Goal: Information Seeking & Learning: Learn about a topic

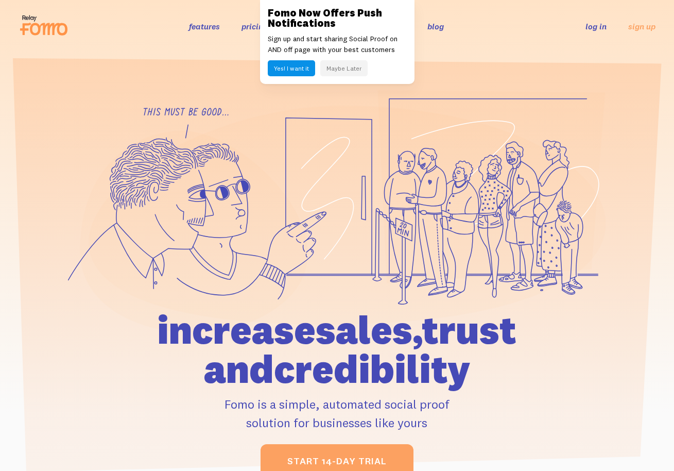
click at [338, 70] on button "Maybe Later" at bounding box center [343, 68] width 47 height 16
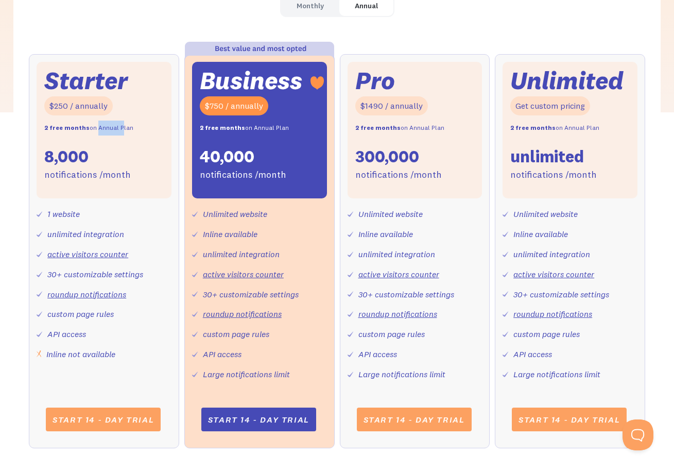
drag, startPoint x: 92, startPoint y: 126, endPoint x: 114, endPoint y: 125, distance: 22.2
click at [114, 125] on div "2 free months on Annual Plan" at bounding box center [88, 128] width 89 height 15
drag, startPoint x: 128, startPoint y: 125, endPoint x: 54, endPoint y: 125, distance: 74.7
click at [54, 125] on div "Starter $250 / annually 2 free months on Annual Plan 8,000 notifications /month" at bounding box center [104, 130] width 135 height 137
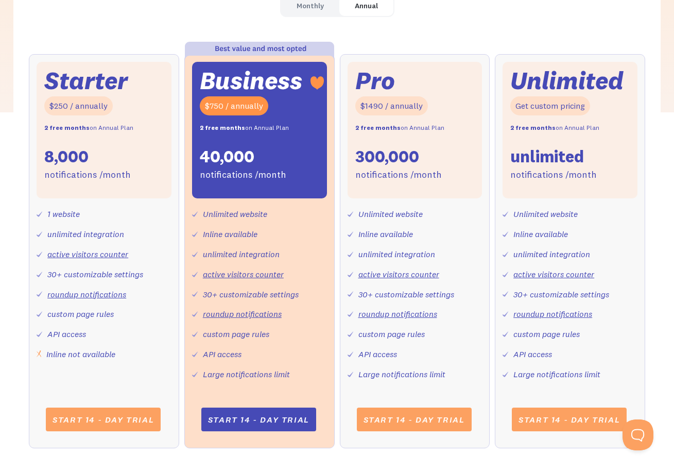
click at [54, 125] on strong "2 free months" at bounding box center [66, 128] width 45 height 8
drag, startPoint x: 47, startPoint y: 125, endPoint x: 116, endPoint y: 125, distance: 69.6
click at [116, 125] on div "2 free months on Annual Plan" at bounding box center [88, 128] width 89 height 15
drag, startPoint x: 138, startPoint y: 125, endPoint x: 47, endPoint y: 122, distance: 91.3
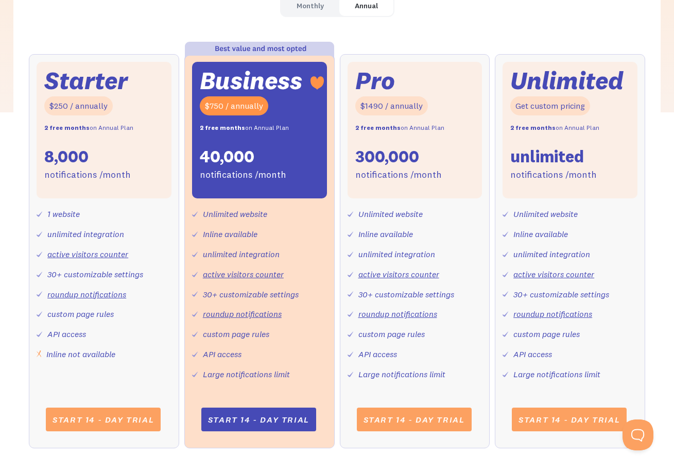
click at [47, 122] on div "Starter $250 / annually 2 free months on Annual Plan 8,000 notifications /month" at bounding box center [104, 130] width 135 height 137
click at [46, 124] on strong "2 free months" at bounding box center [66, 128] width 45 height 8
drag, startPoint x: 44, startPoint y: 122, endPoint x: 151, endPoint y: 122, distance: 107.7
click at [151, 122] on div "Starter $250 / annually 2 free months on Annual Plan 8,000 notifications /month" at bounding box center [104, 130] width 135 height 137
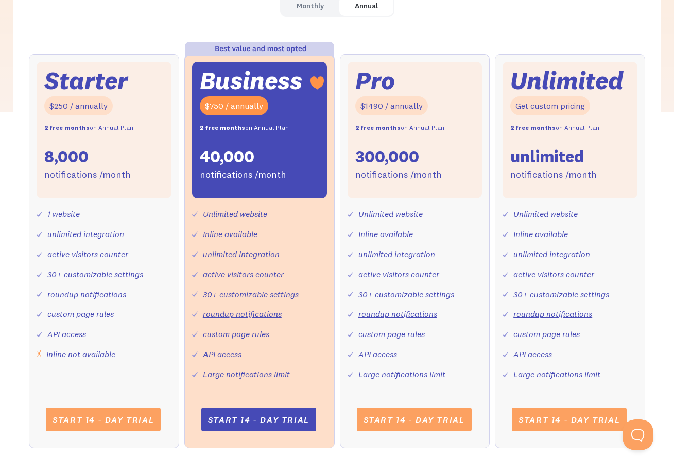
drag, startPoint x: 146, startPoint y: 127, endPoint x: 57, endPoint y: 127, distance: 89.1
click at [57, 127] on div "Starter $250 / annually 2 free months on Annual Plan 8,000 notifications /month" at bounding box center [104, 130] width 135 height 137
click at [57, 127] on strong "2 free months" at bounding box center [66, 128] width 45 height 8
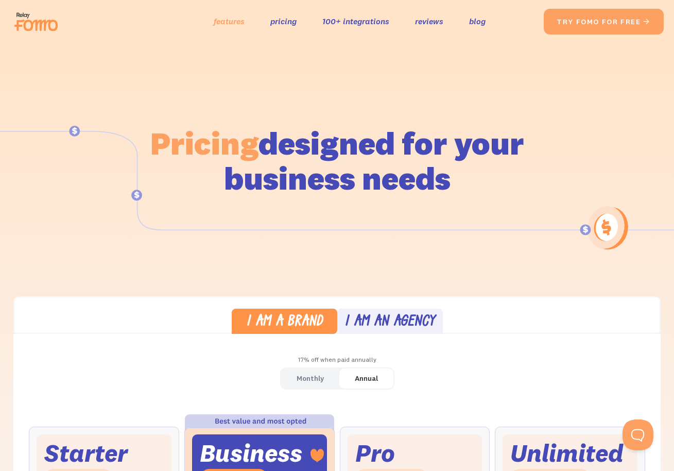
click at [234, 18] on link "features" at bounding box center [229, 21] width 31 height 15
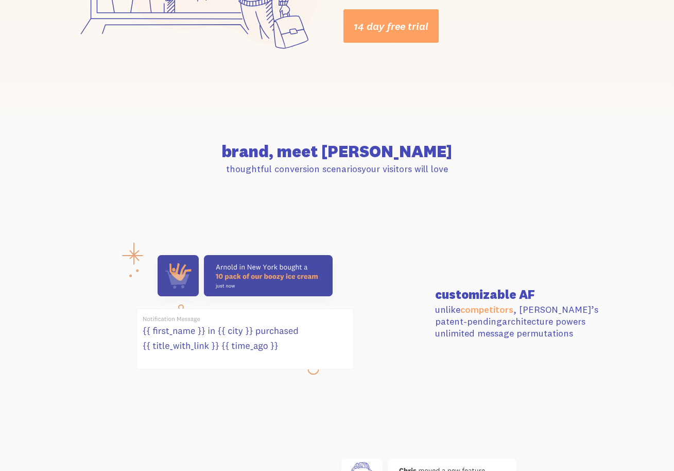
scroll to position [323, 0]
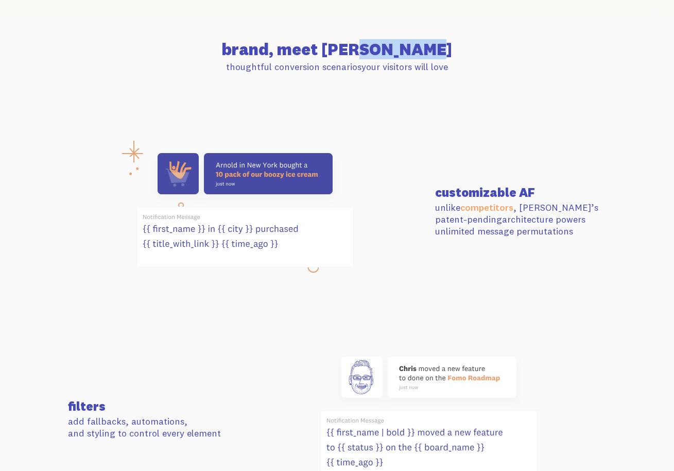
drag, startPoint x: 316, startPoint y: 41, endPoint x: 373, endPoint y: 40, distance: 56.7
click at [373, 41] on h2 "brand, meet Fomo" at bounding box center [337, 49] width 538 height 16
drag, startPoint x: 262, startPoint y: 69, endPoint x: 359, endPoint y: 64, distance: 96.5
click at [359, 64] on p "thoughtful conversion scenarios your visitors will love" at bounding box center [337, 67] width 538 height 12
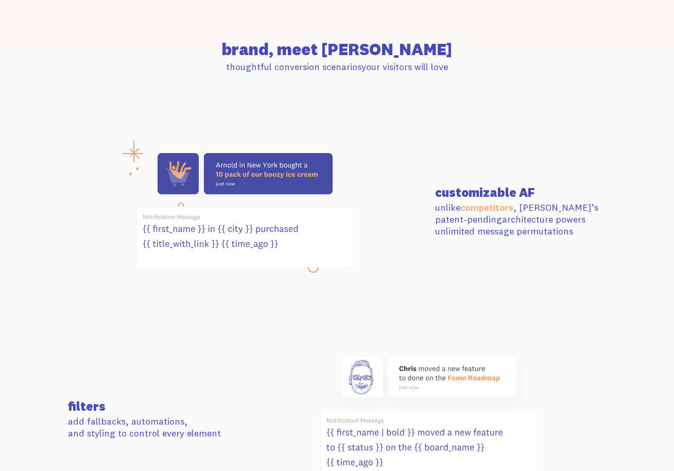
click at [359, 64] on p "thoughtful conversion scenarios your visitors will love" at bounding box center [337, 67] width 538 height 12
drag, startPoint x: 399, startPoint y: 64, endPoint x: 419, endPoint y: 64, distance: 20.6
click at [419, 64] on p "thoughtful conversion scenarios your visitors will love" at bounding box center [337, 67] width 538 height 12
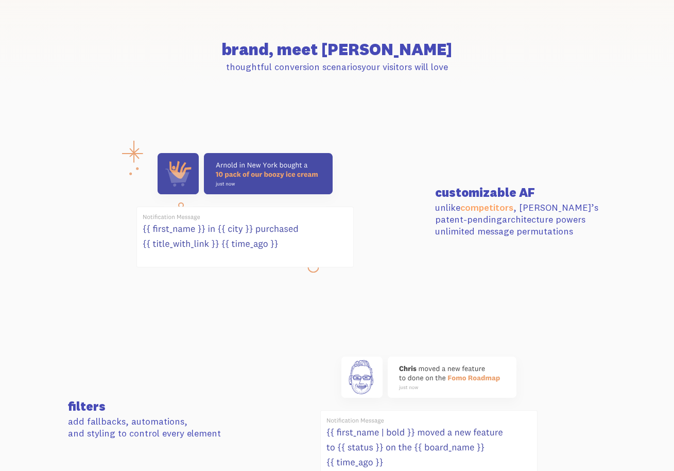
click at [378, 62] on p "thoughtful conversion scenarios your visitors will love" at bounding box center [337, 67] width 538 height 12
drag, startPoint x: 464, startPoint y: 205, endPoint x: 503, endPoint y: 210, distance: 39.1
click at [503, 210] on p "unlike competitors , Fomo’s patent-pending architecture powers unlimited messag…" at bounding box center [520, 219] width 171 height 36
click at [503, 210] on link "competitors" at bounding box center [487, 207] width 53 height 12
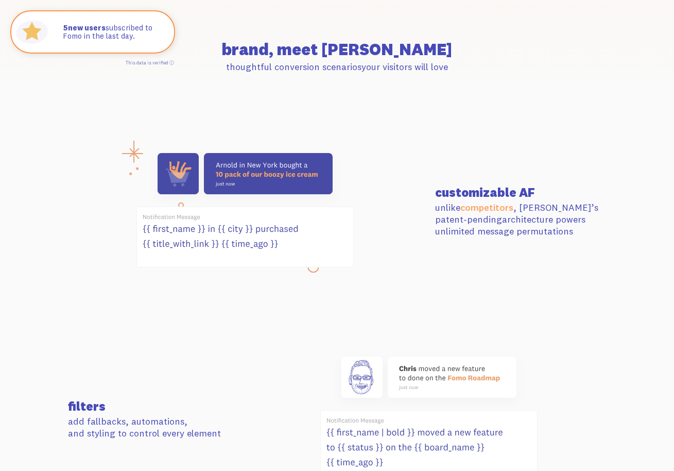
click at [479, 173] on div "customizable AF unlike competitors , Fomo’s patent-pending architecture powers …" at bounding box center [337, 211] width 551 height 129
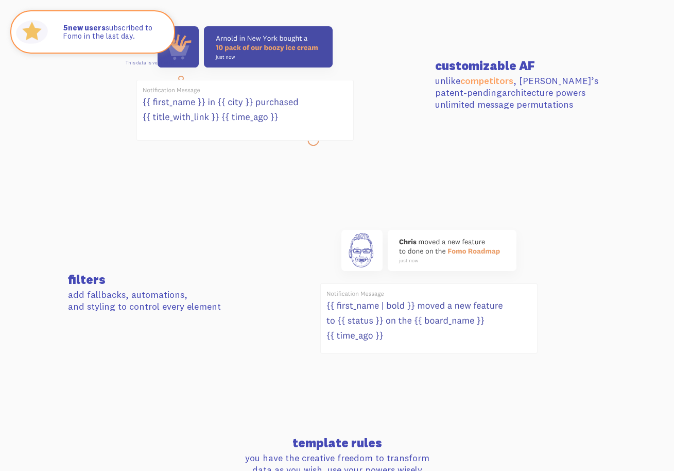
scroll to position [464, 0]
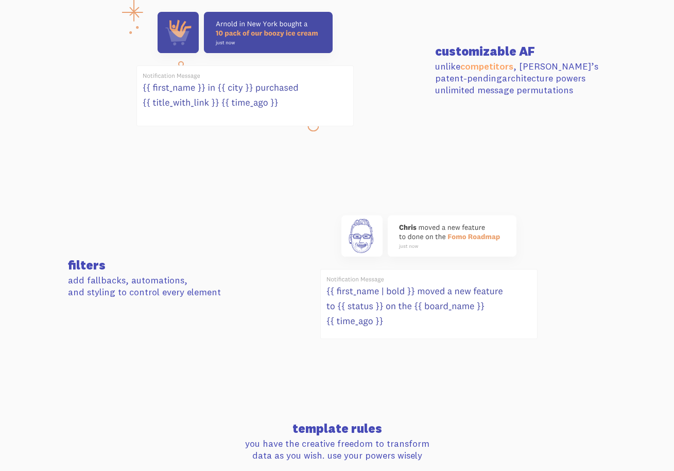
drag, startPoint x: 408, startPoint y: 237, endPoint x: 440, endPoint y: 237, distance: 32.5
click at [440, 237] on use at bounding box center [429, 235] width 175 height 41
drag, startPoint x: 89, startPoint y: 281, endPoint x: 136, endPoint y: 274, distance: 47.4
click at [136, 274] on p "add fallbacks, automations, and styling to control every element" at bounding box center [153, 286] width 171 height 24
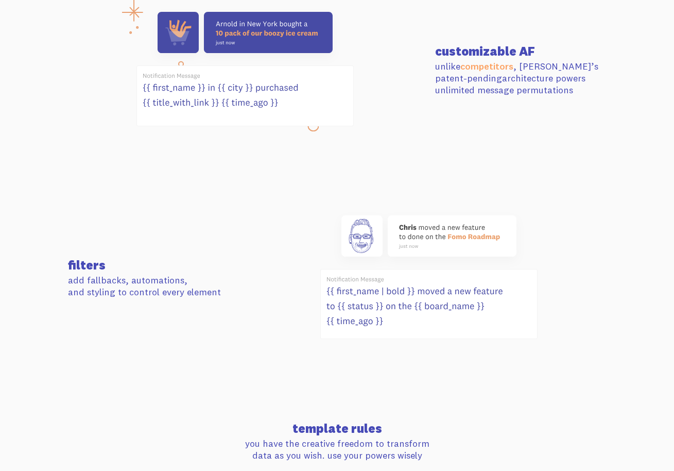
drag, startPoint x: 88, startPoint y: 292, endPoint x: 167, endPoint y: 275, distance: 81.0
click at [167, 275] on p "add fallbacks, automations, and styling to control every element" at bounding box center [153, 286] width 171 height 24
drag, startPoint x: 178, startPoint y: 285, endPoint x: 114, endPoint y: 284, distance: 63.9
click at [114, 284] on p "add fallbacks, automations, and styling to control every element" at bounding box center [153, 286] width 171 height 24
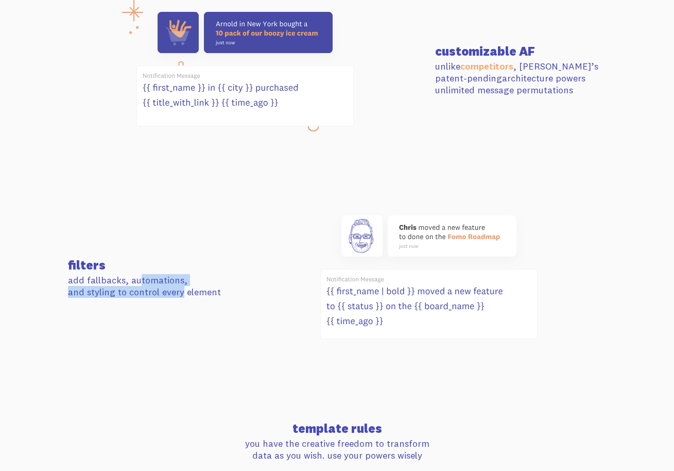
click at [114, 284] on p "add fallbacks, automations, and styling to control every element" at bounding box center [153, 286] width 171 height 24
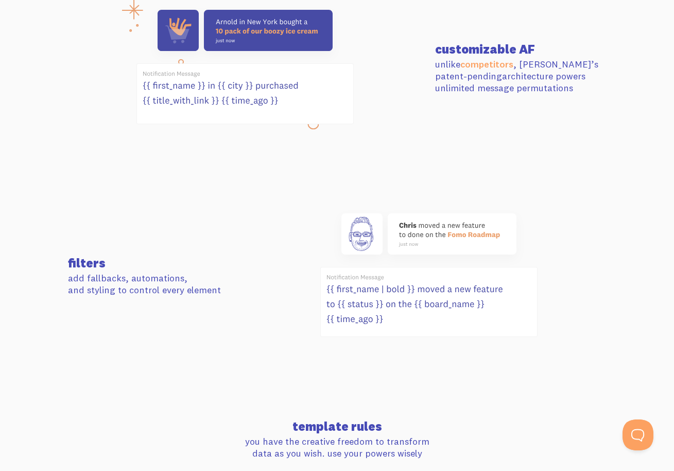
scroll to position [547, 0]
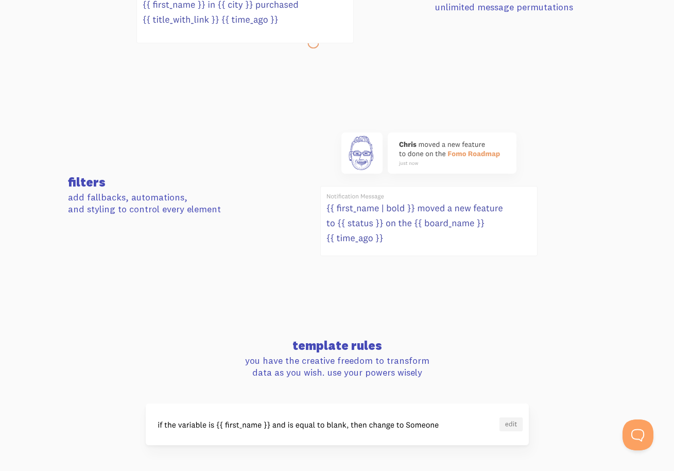
drag, startPoint x: 375, startPoint y: 208, endPoint x: 421, endPoint y: 208, distance: 46.9
click at [421, 208] on g at bounding box center [428, 194] width 217 height 124
drag, startPoint x: 421, startPoint y: 208, endPoint x: 468, endPoint y: 211, distance: 46.4
click at [468, 211] on g at bounding box center [428, 194] width 217 height 124
click at [399, 226] on icon at bounding box center [429, 221] width 216 height 69
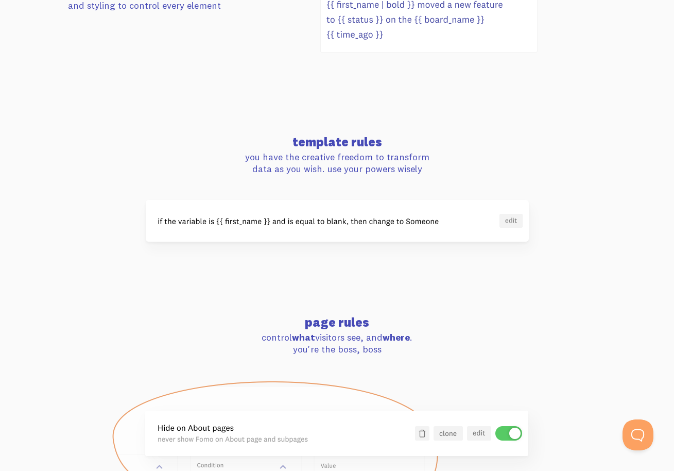
scroll to position [772, 0]
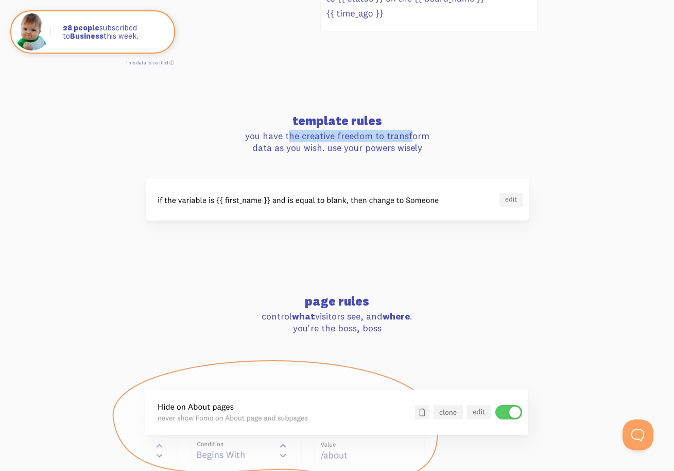
drag, startPoint x: 267, startPoint y: 136, endPoint x: 385, endPoint y: 136, distance: 118.0
click at [385, 136] on p "you have the creative freedom to transform data as you wish. use your powers wi…" at bounding box center [337, 142] width 538 height 24
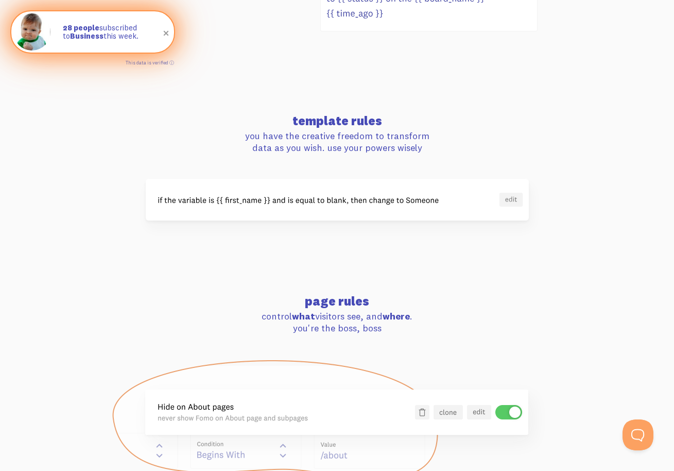
click at [168, 35] on span at bounding box center [167, 34] width 18 height 18
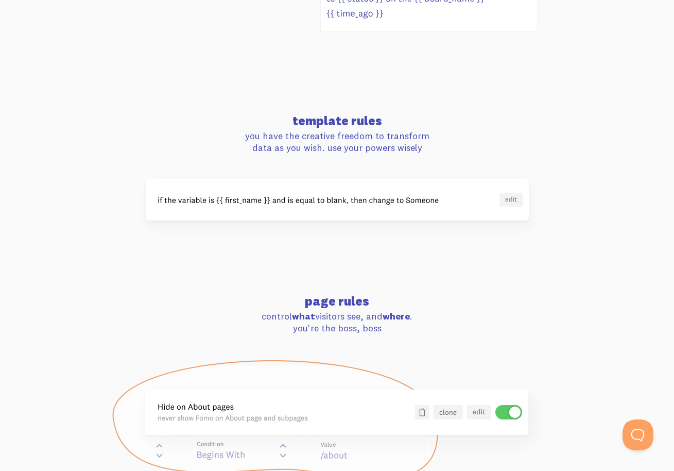
drag, startPoint x: 278, startPoint y: 137, endPoint x: 351, endPoint y: 154, distance: 75.0
click at [351, 154] on div "template rules you have the creative freedom to transform data as you wish. use…" at bounding box center [337, 167] width 551 height 106
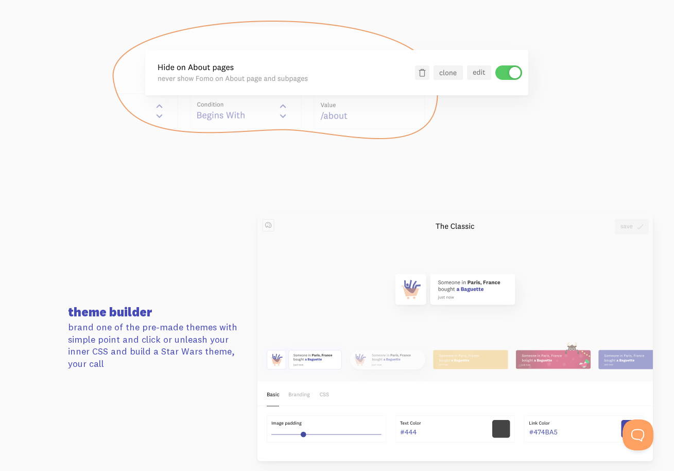
scroll to position [1038, 0]
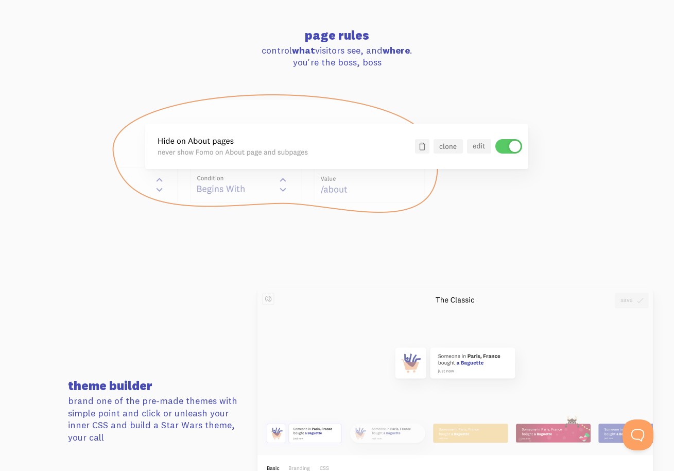
drag, startPoint x: 298, startPoint y: 46, endPoint x: 372, endPoint y: 58, distance: 74.7
click at [371, 59] on p "control what visitors see, and where . you're the boss, boss" at bounding box center [337, 56] width 538 height 24
click at [372, 58] on p "control what visitors see, and where . you're the boss, boss" at bounding box center [337, 56] width 538 height 24
drag, startPoint x: 297, startPoint y: 55, endPoint x: 334, endPoint y: 55, distance: 37.1
click at [334, 55] on p "control what visitors see, and where . you're the boss, boss" at bounding box center [337, 56] width 538 height 24
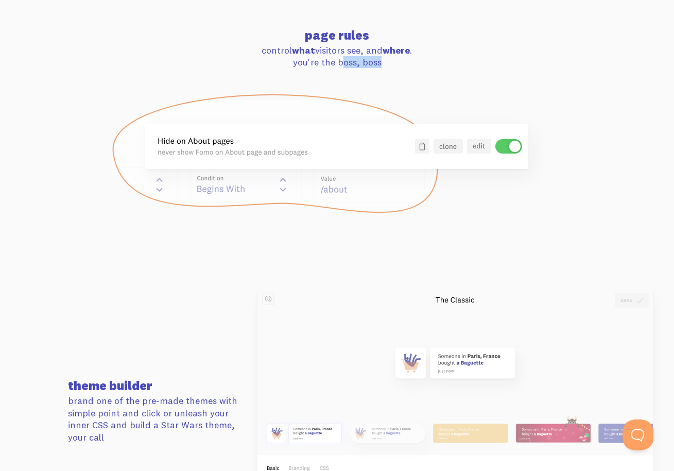
click at [334, 55] on p "control what visitors see, and where . you're the boss, boss" at bounding box center [337, 56] width 538 height 24
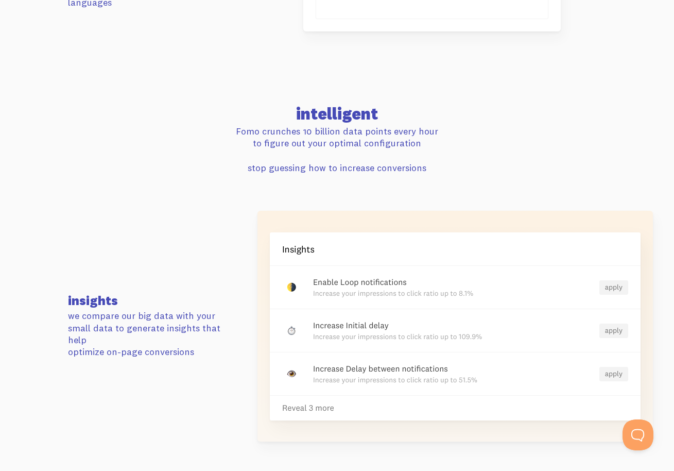
scroll to position [2074, 0]
